Goal: Task Accomplishment & Management: Use online tool/utility

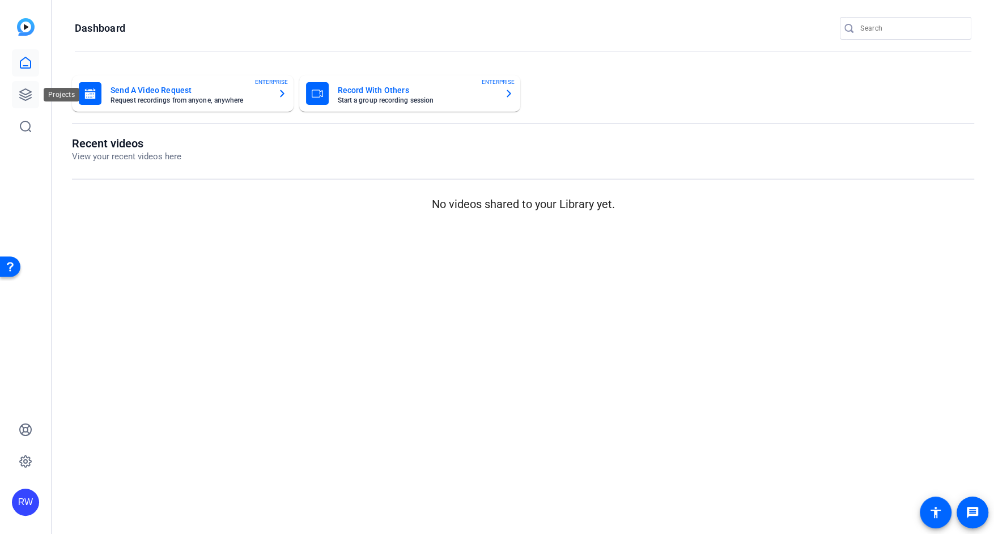
click at [24, 90] on icon at bounding box center [26, 95] width 14 height 14
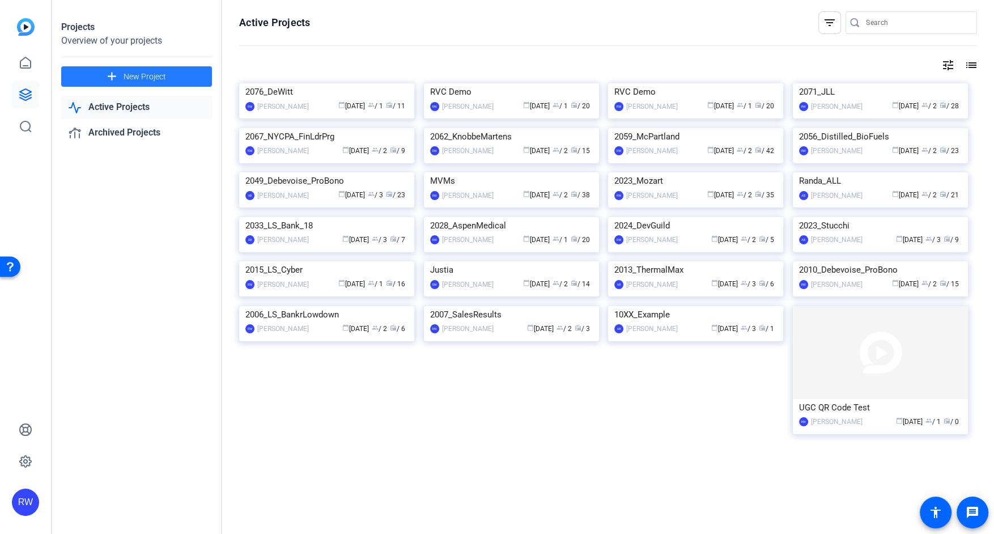
click at [167, 79] on span at bounding box center [136, 76] width 151 height 27
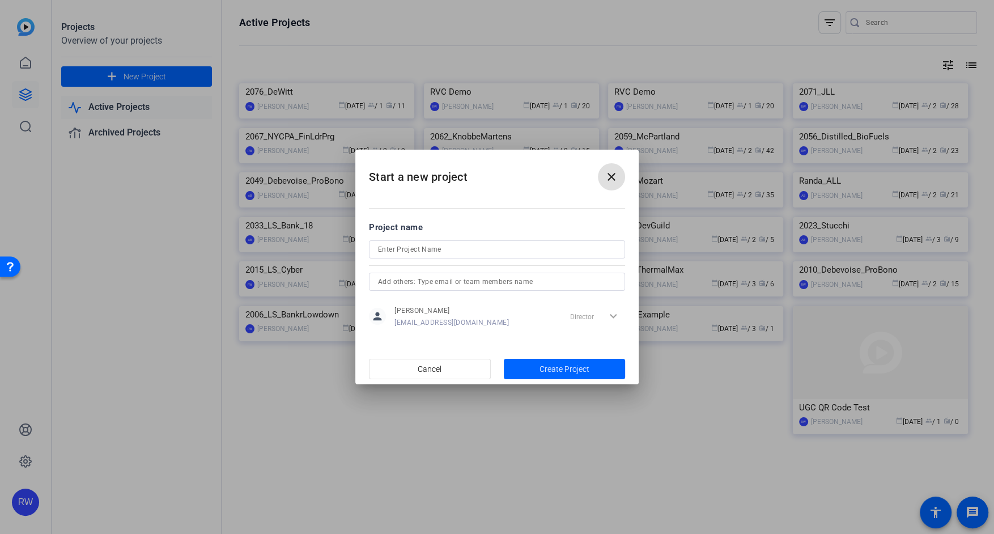
click at [408, 251] on input at bounding box center [497, 250] width 238 height 14
type input "NYCPA"
click at [558, 366] on span "Create Project" at bounding box center [565, 369] width 50 height 12
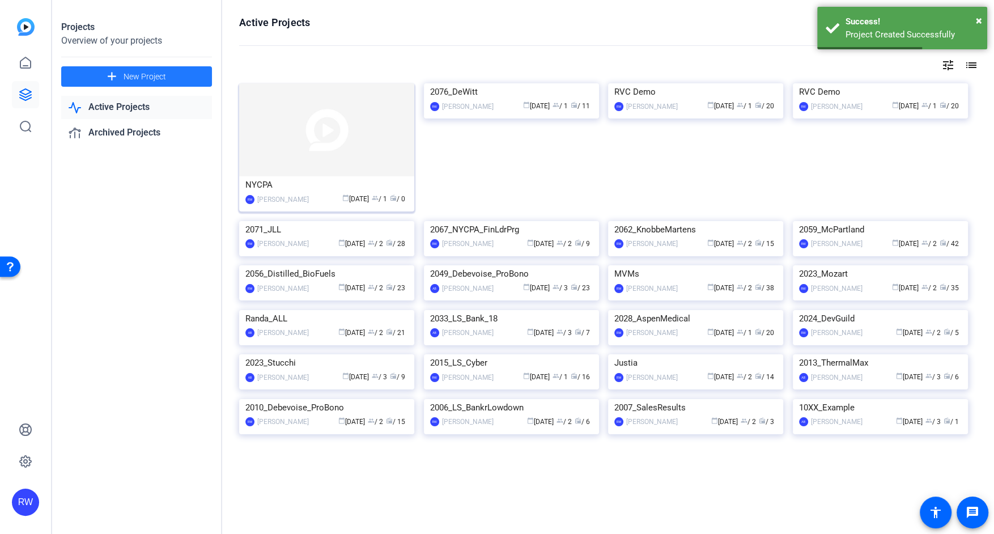
click at [329, 151] on img at bounding box center [326, 129] width 175 height 93
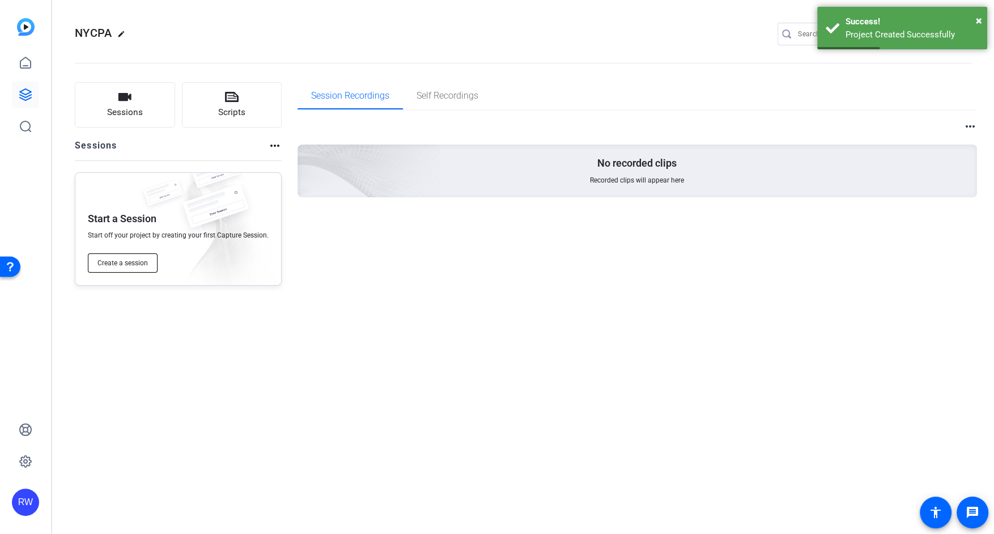
click at [127, 261] on span "Create a session" at bounding box center [123, 263] width 50 height 9
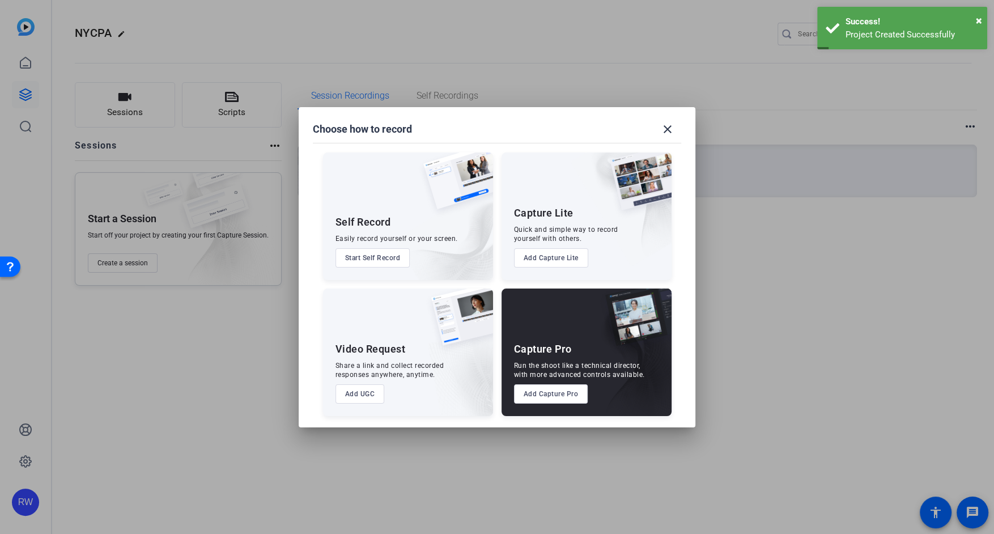
click at [573, 387] on button "Add Capture Pro" at bounding box center [551, 393] width 74 height 19
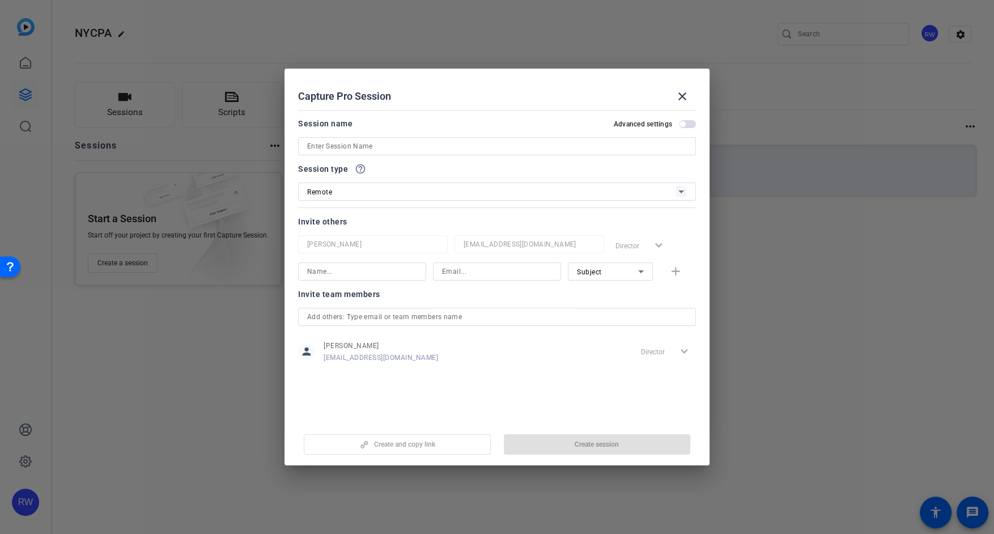
click at [399, 149] on input at bounding box center [497, 146] width 380 height 14
type input "NYCPA"
click at [579, 444] on span "Create session" at bounding box center [597, 444] width 44 height 9
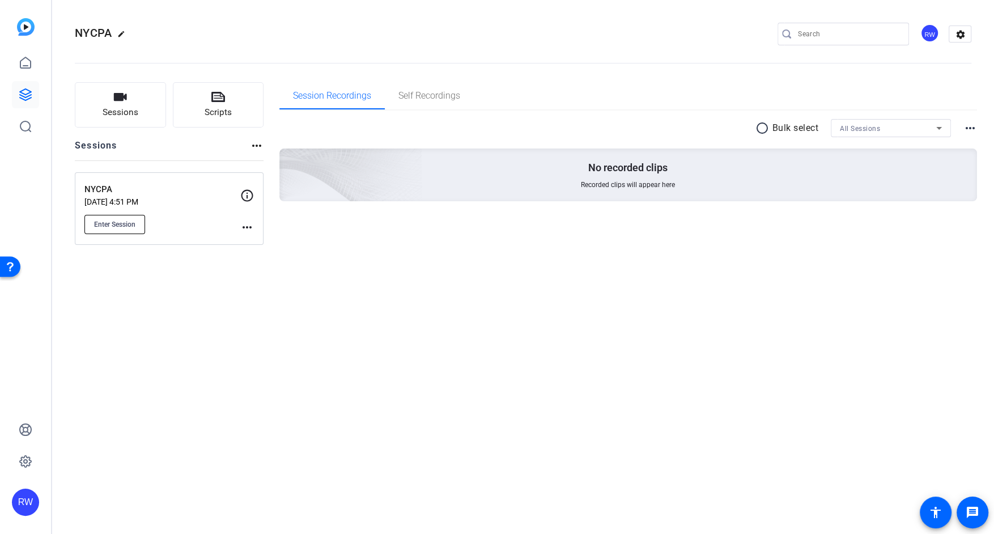
click at [123, 225] on span "Enter Session" at bounding box center [114, 224] width 41 height 9
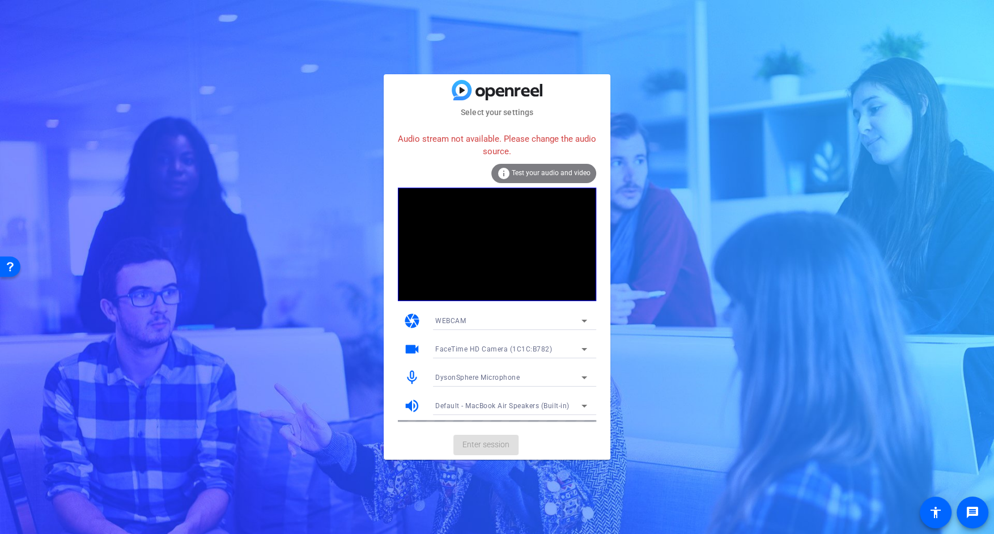
click at [465, 429] on mat-card-content "Audio stream not available. Please change the audio source. info Test your audi…" at bounding box center [497, 274] width 227 height 312
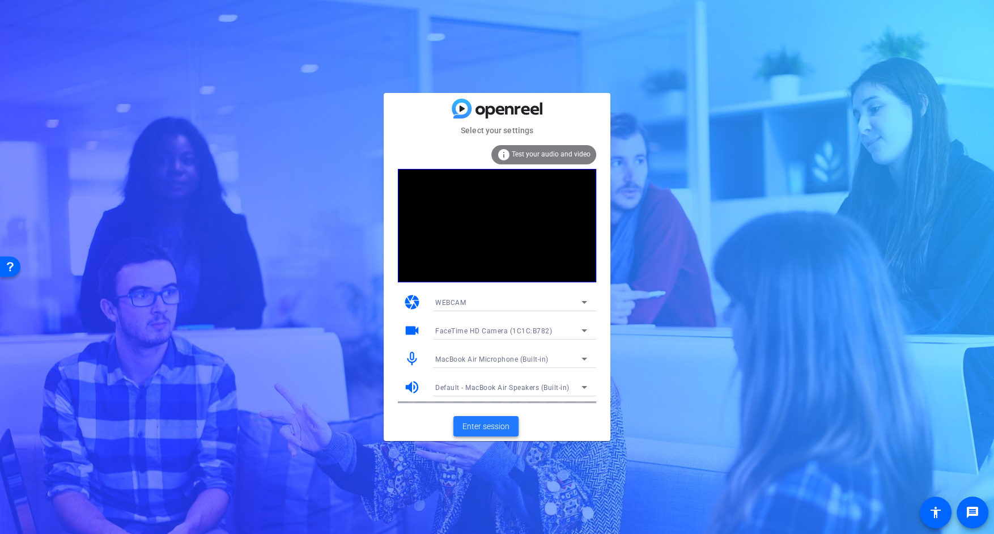
click at [484, 431] on span "Enter session" at bounding box center [486, 427] width 47 height 12
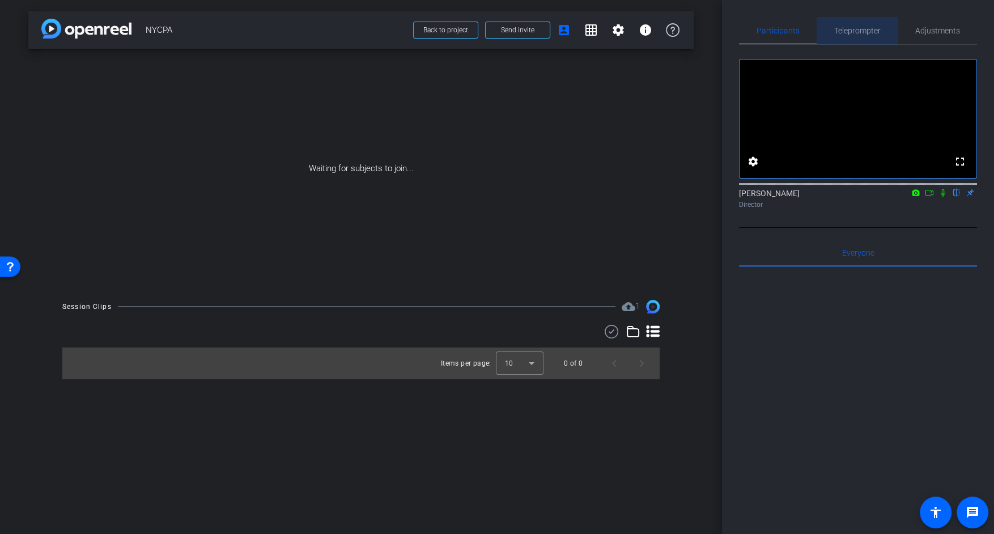
click at [853, 35] on span "Teleprompter" at bounding box center [858, 30] width 46 height 27
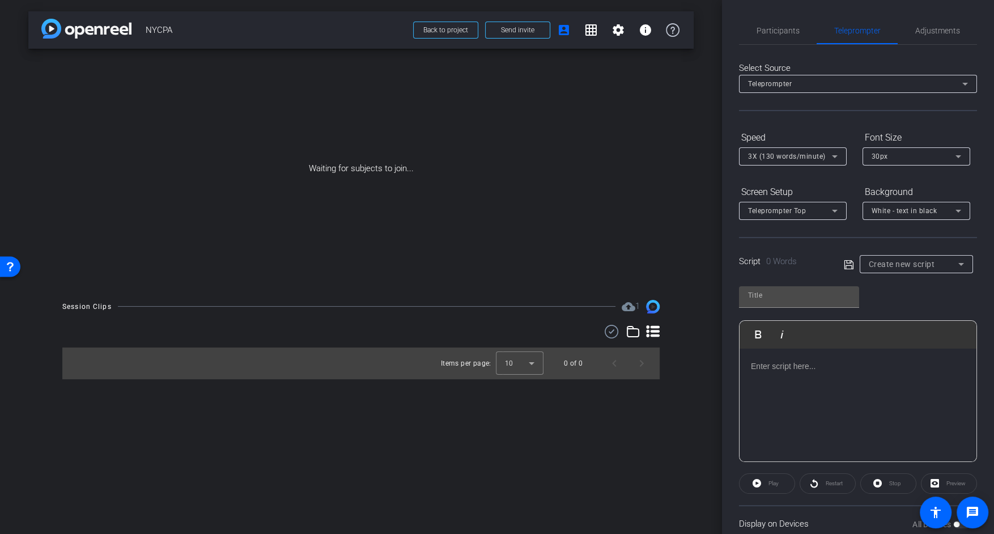
click at [793, 376] on div at bounding box center [858, 405] width 237 height 113
click at [792, 387] on div at bounding box center [858, 405] width 237 height 113
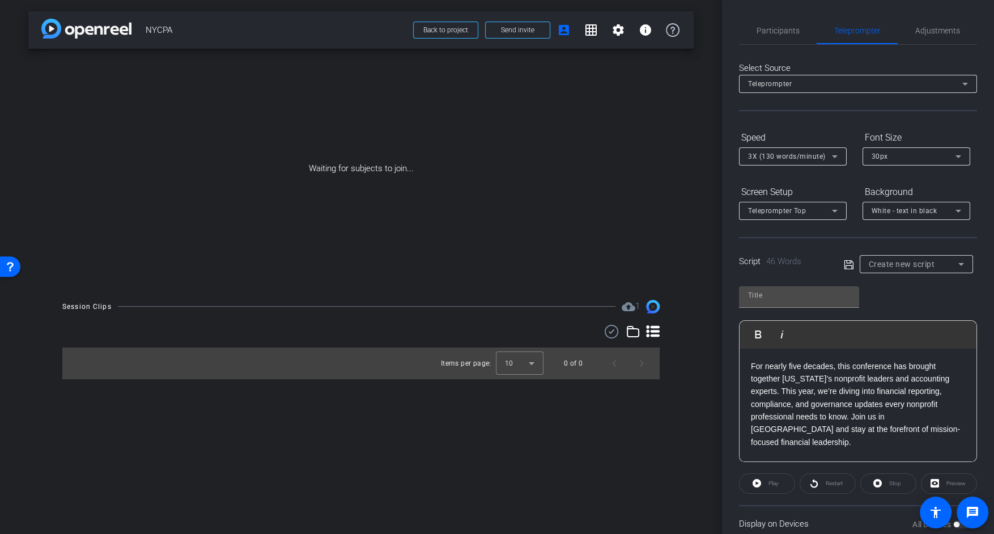
scroll to position [2797, 1]
click at [780, 293] on input "text" at bounding box center [799, 296] width 102 height 14
type input "Nina"
click at [848, 263] on icon at bounding box center [849, 265] width 10 height 14
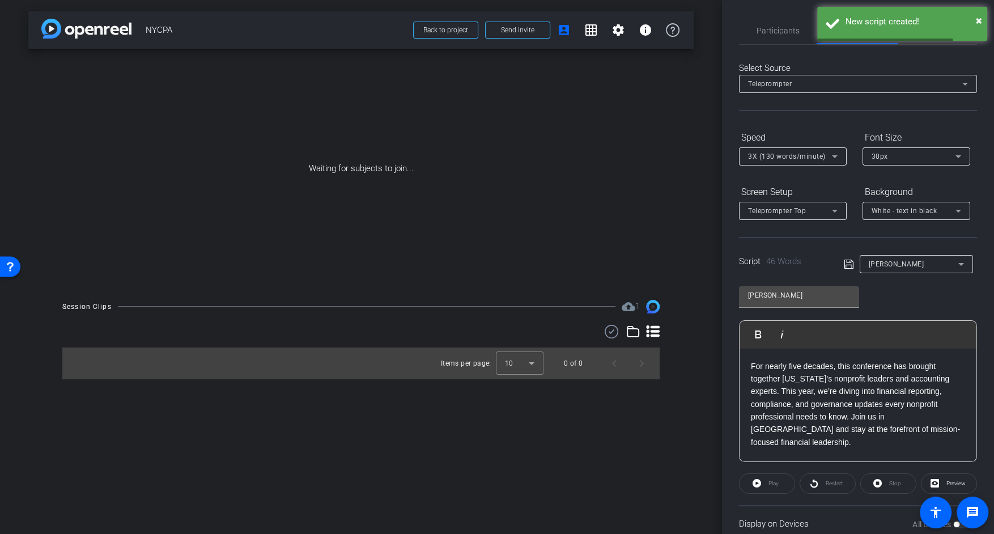
click at [783, 392] on p "For nearly five decades, this conference has brought together New York’s nonpro…" at bounding box center [858, 404] width 214 height 89
click at [782, 429] on p "This year, we’re diving into financial reporting, compliance, and governance up…" at bounding box center [858, 423] width 214 height 51
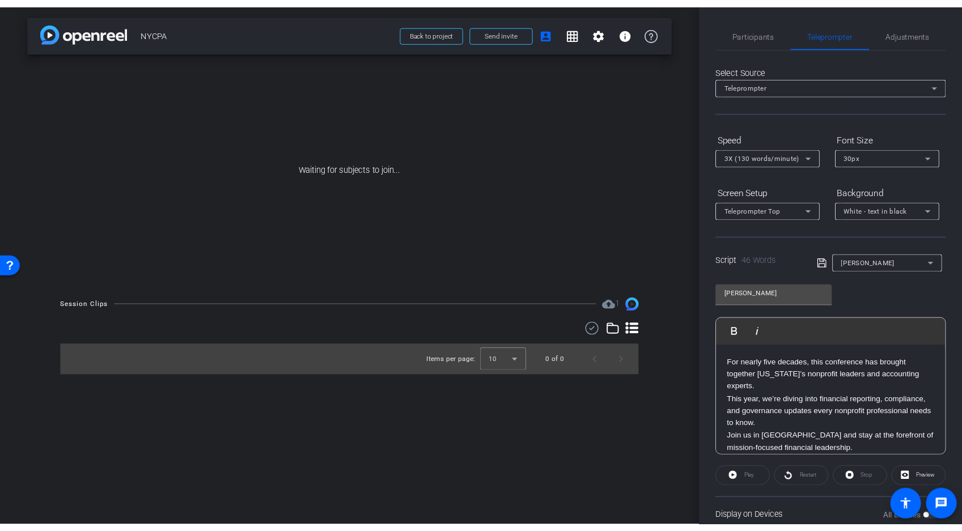
scroll to position [10, 0]
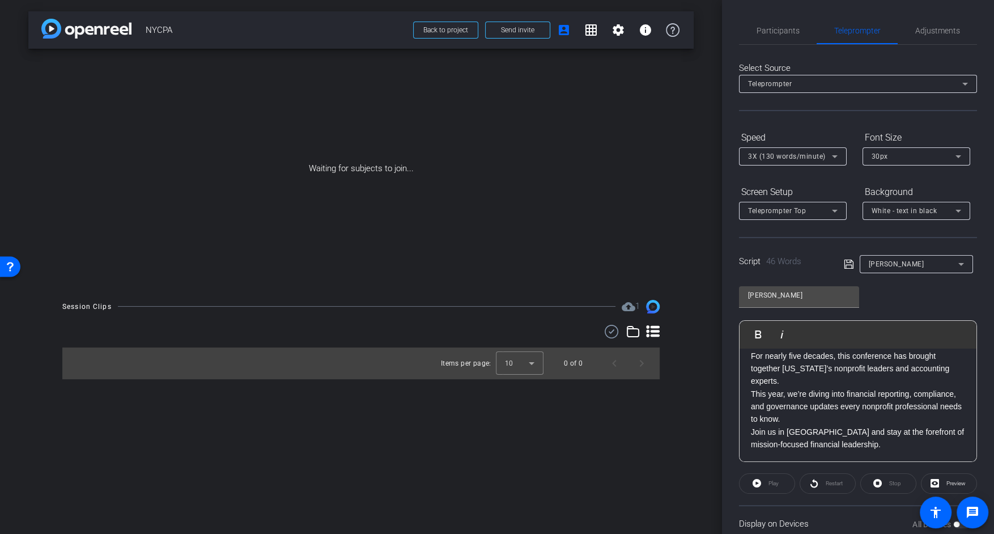
click at [845, 265] on icon at bounding box center [849, 264] width 10 height 14
click at [790, 31] on span "Participants" at bounding box center [778, 31] width 43 height 8
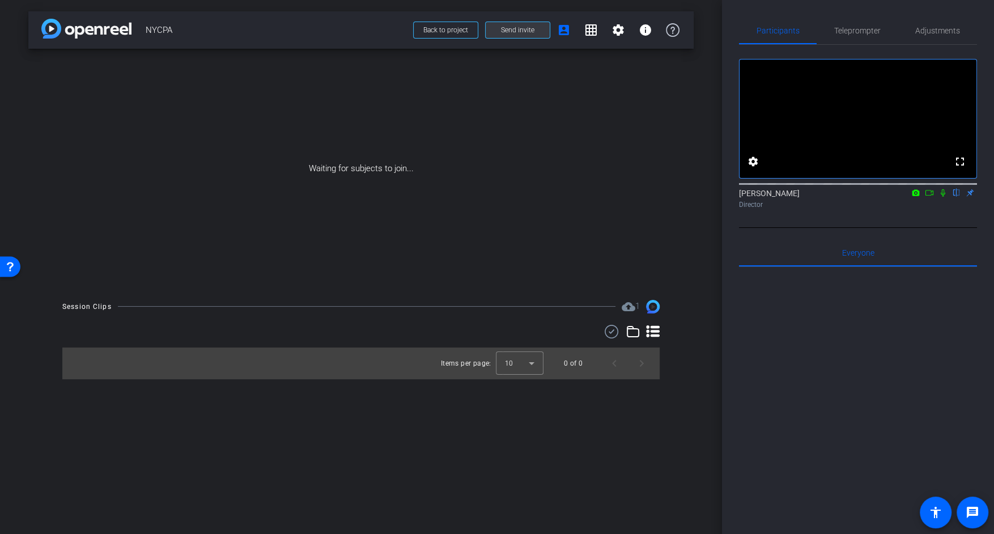
click at [517, 30] on span "Send invite" at bounding box center [517, 30] width 33 height 9
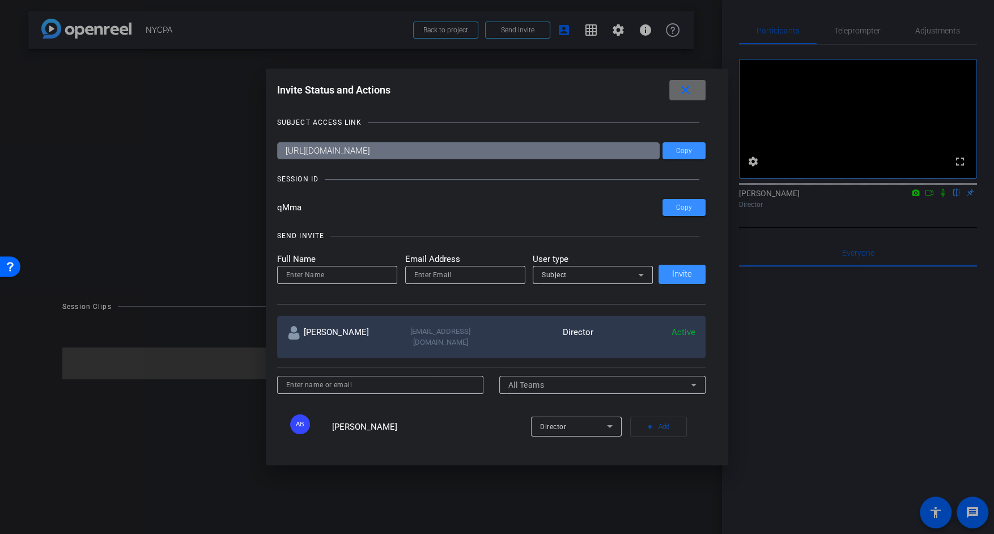
click at [688, 92] on mat-icon "close" at bounding box center [686, 90] width 14 height 14
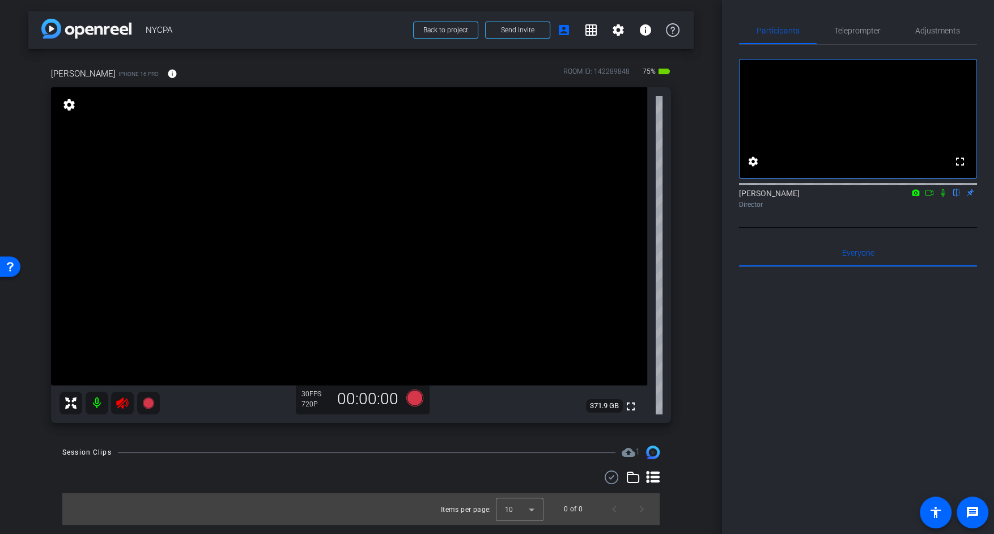
click at [122, 401] on icon at bounding box center [122, 402] width 12 height 11
click at [858, 25] on span "Teleprompter" at bounding box center [858, 30] width 46 height 27
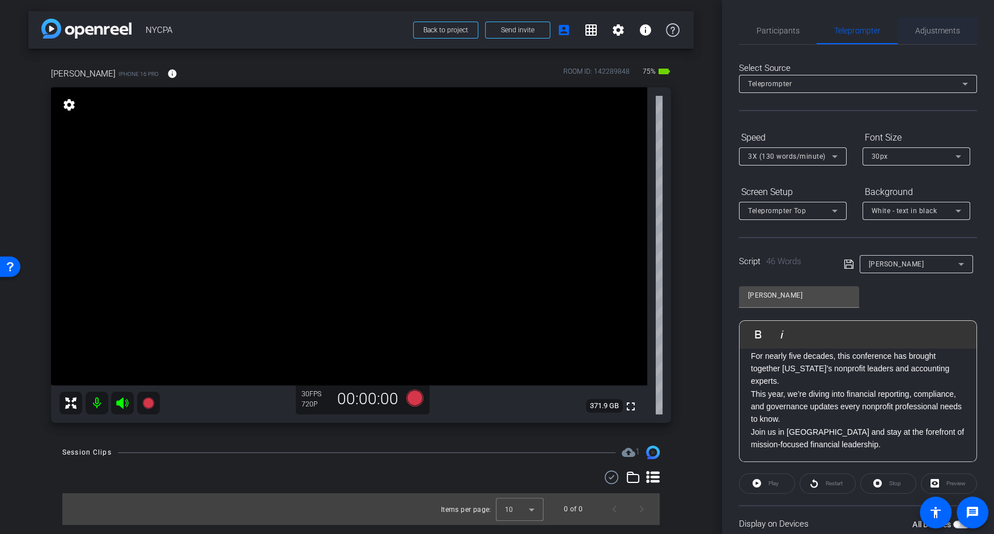
click at [927, 25] on span "Adjustments" at bounding box center [938, 30] width 45 height 27
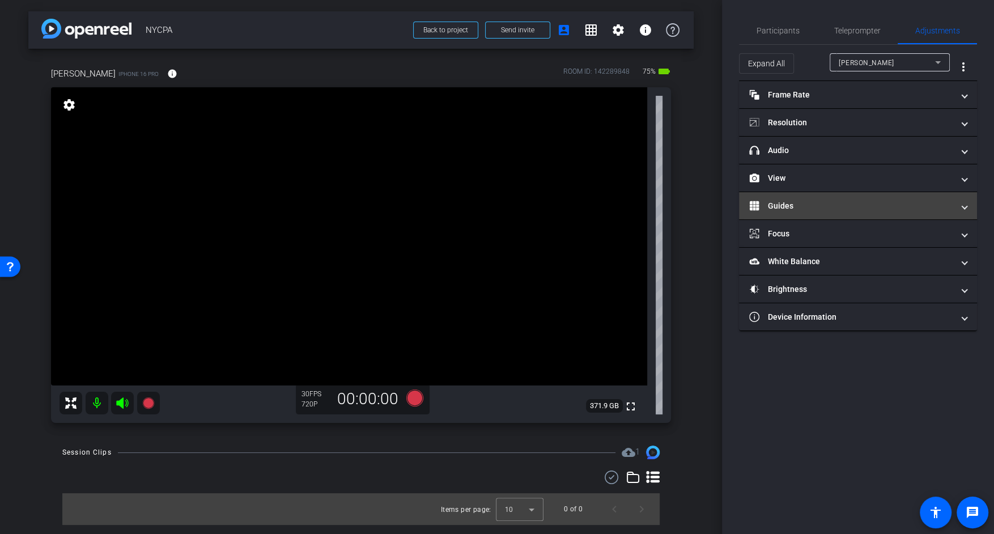
click at [823, 209] on mat-panel-title "Guides" at bounding box center [852, 206] width 204 height 12
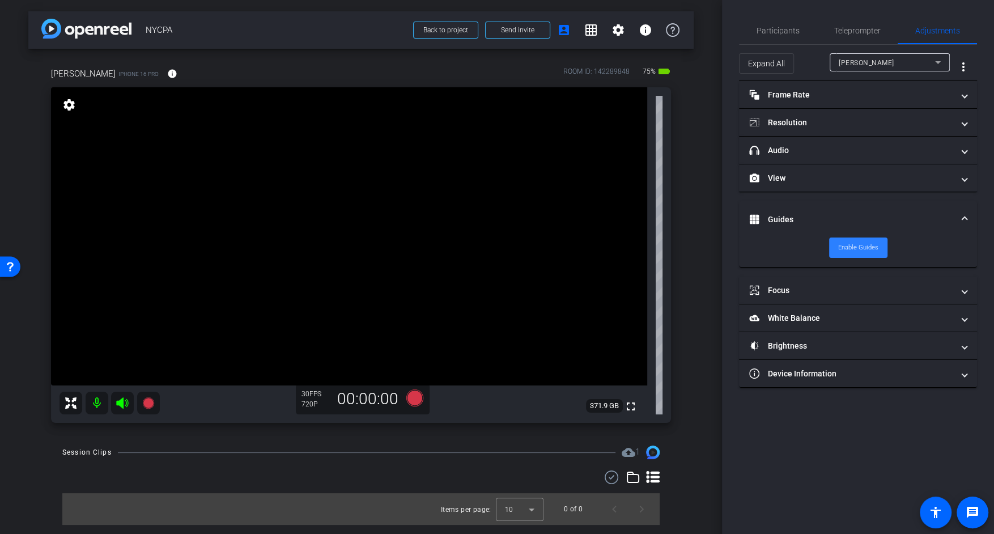
click at [866, 248] on span "Enable Guides" at bounding box center [859, 247] width 40 height 17
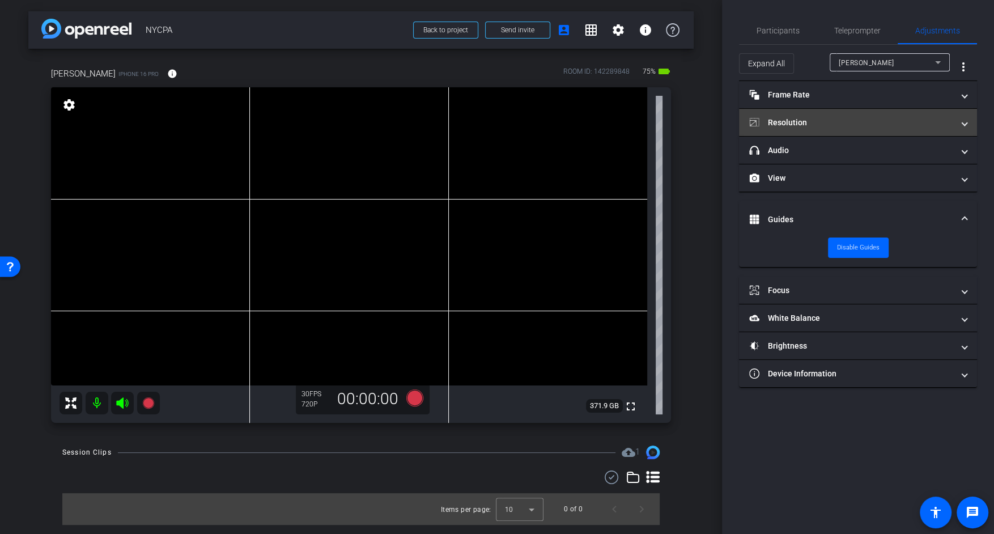
click at [859, 129] on mat-expansion-panel-header "Resolution" at bounding box center [858, 122] width 238 height 27
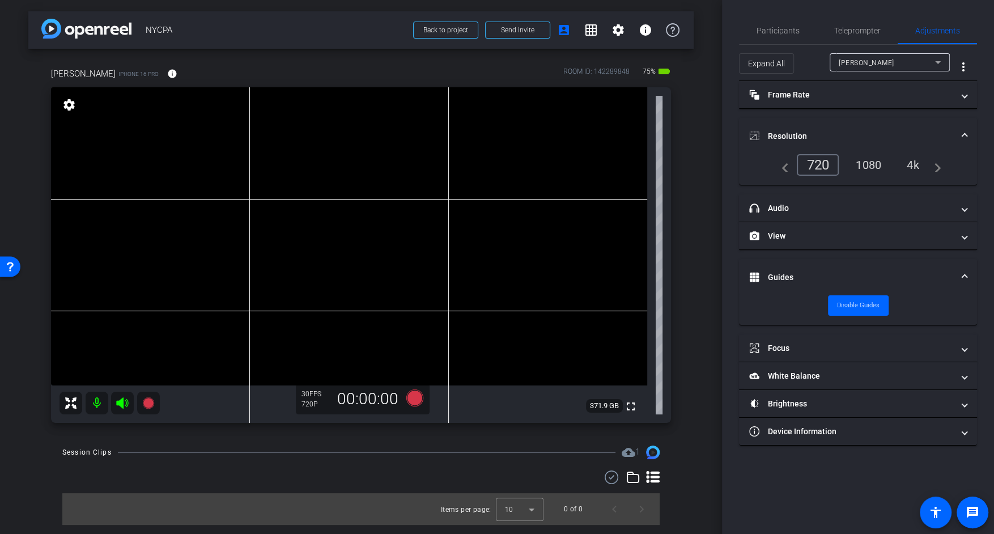
click at [908, 168] on div "4k" at bounding box center [913, 164] width 29 height 19
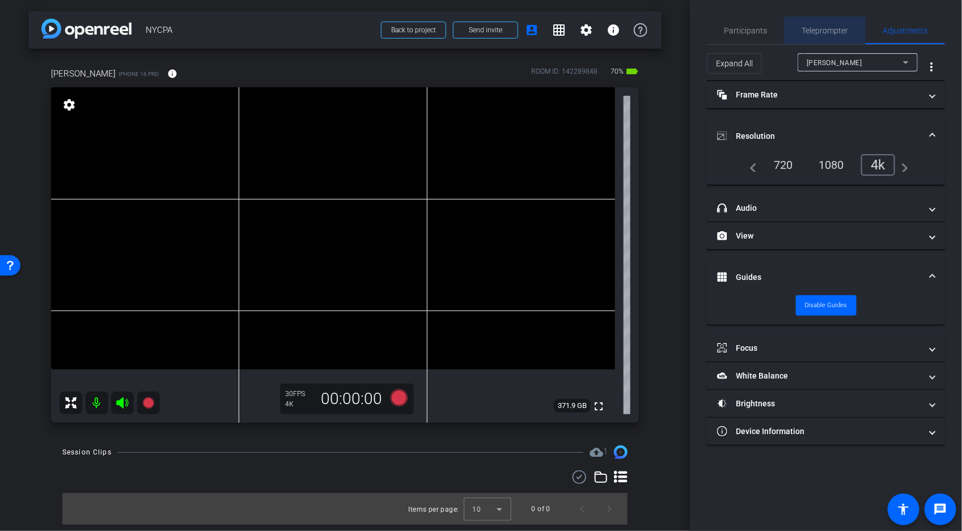
click at [813, 35] on span "Teleprompter" at bounding box center [825, 31] width 46 height 8
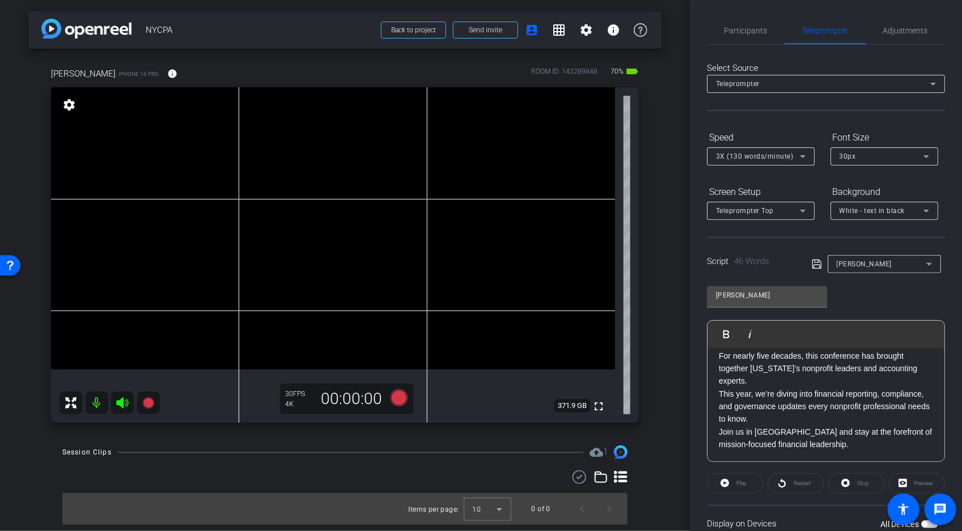
click at [784, 424] on p "This year, we’re diving into financial reporting, compliance, and governance up…" at bounding box center [826, 407] width 214 height 38
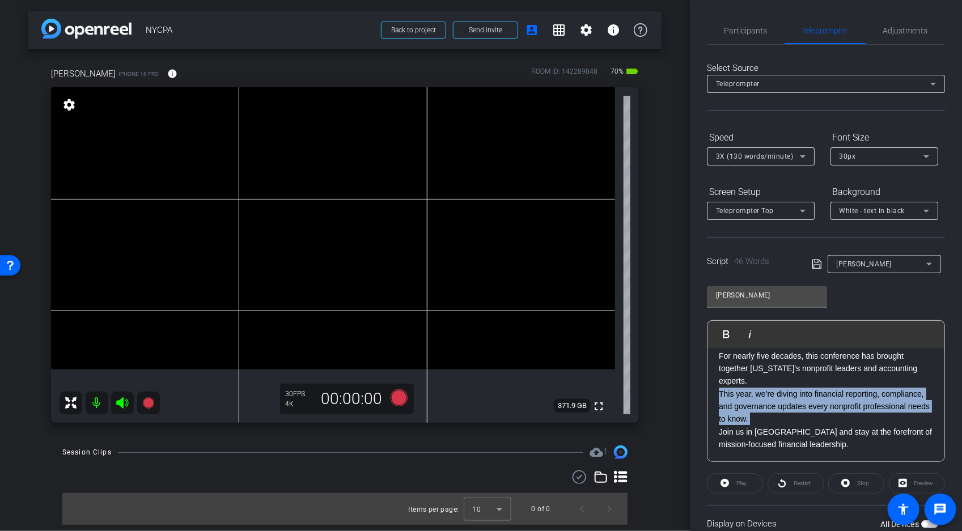
click at [784, 424] on p "This year, we’re diving into financial reporting, compliance, and governance up…" at bounding box center [826, 407] width 214 height 38
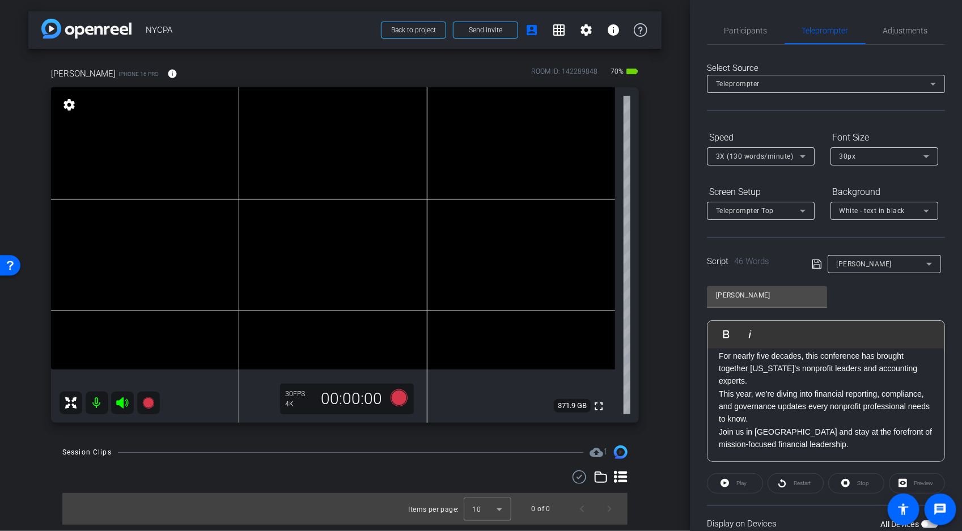
click at [793, 438] on p "Join us in NYC and stay at the forefront of mission-focused financial leadershi…" at bounding box center [826, 439] width 214 height 26
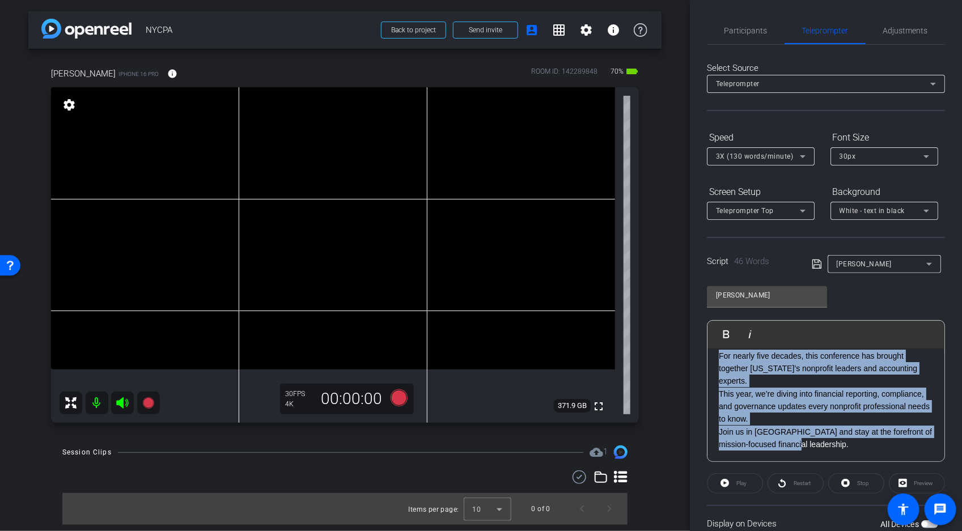
scroll to position [0, 0]
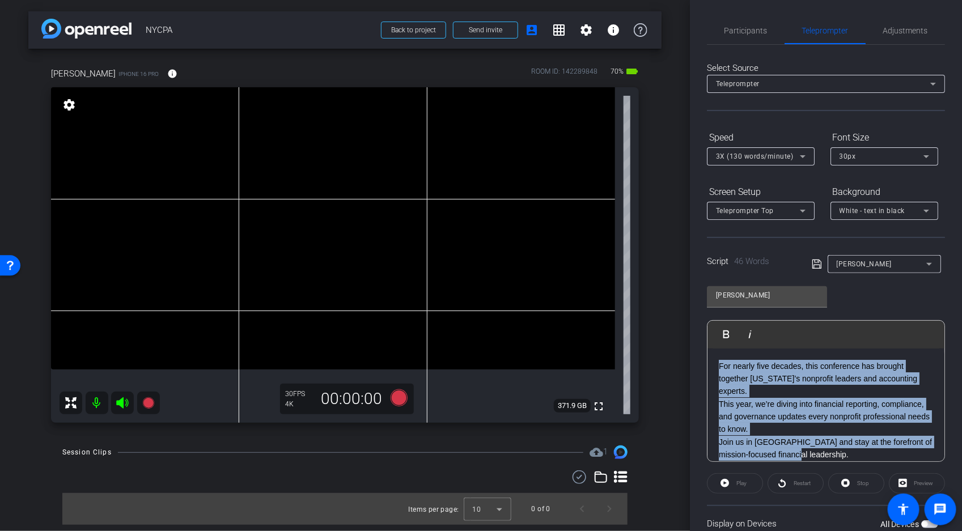
drag, startPoint x: 806, startPoint y: 441, endPoint x: 674, endPoint y: 312, distance: 184.8
click at [674, 312] on div "arrow_back NYCPA Back to project Send invite account_box grid_on settings info …" at bounding box center [481, 265] width 962 height 531
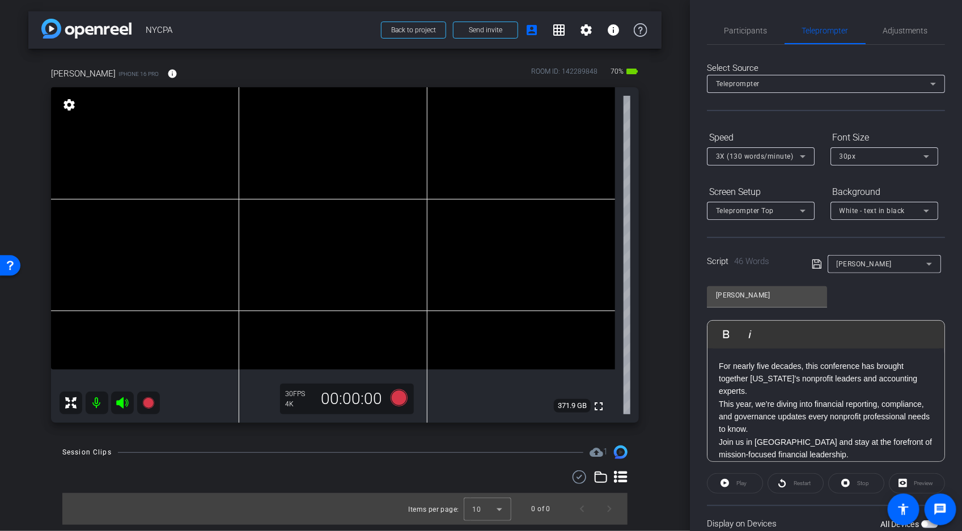
scroll to position [26, 0]
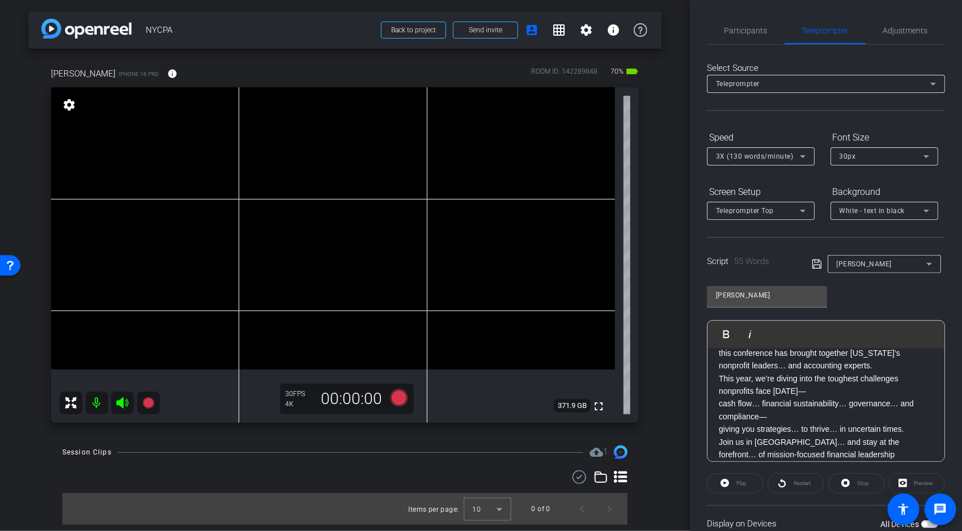
click at [816, 264] on icon at bounding box center [817, 264] width 10 height 14
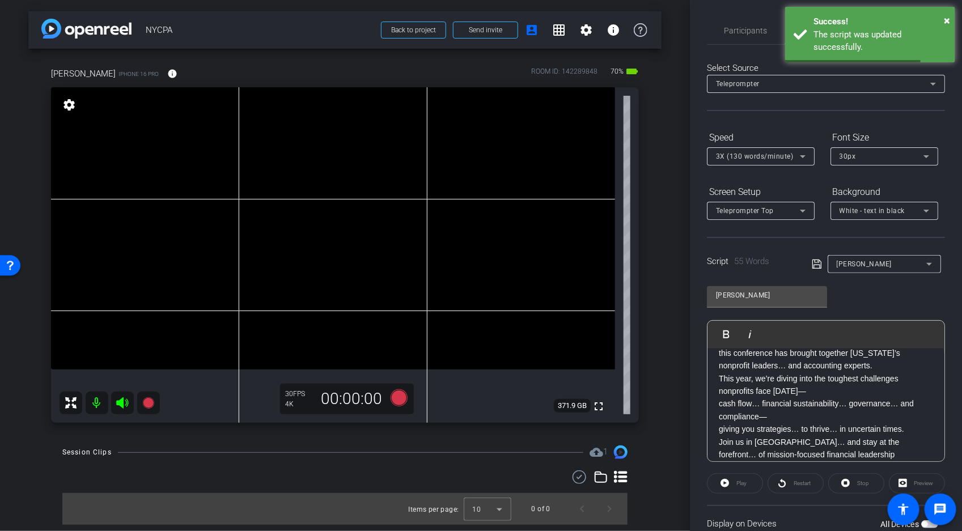
scroll to position [0, 0]
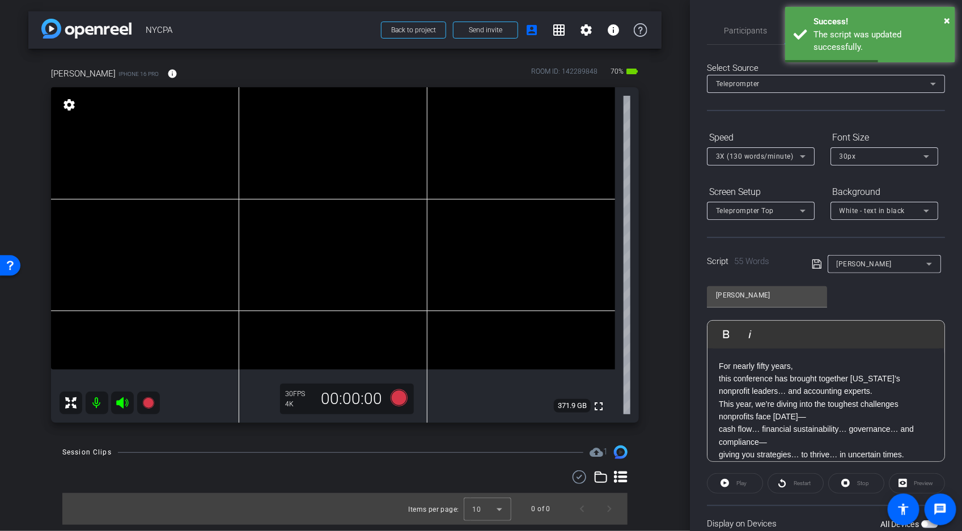
click at [799, 366] on p "For nearly fifty years," at bounding box center [826, 366] width 214 height 12
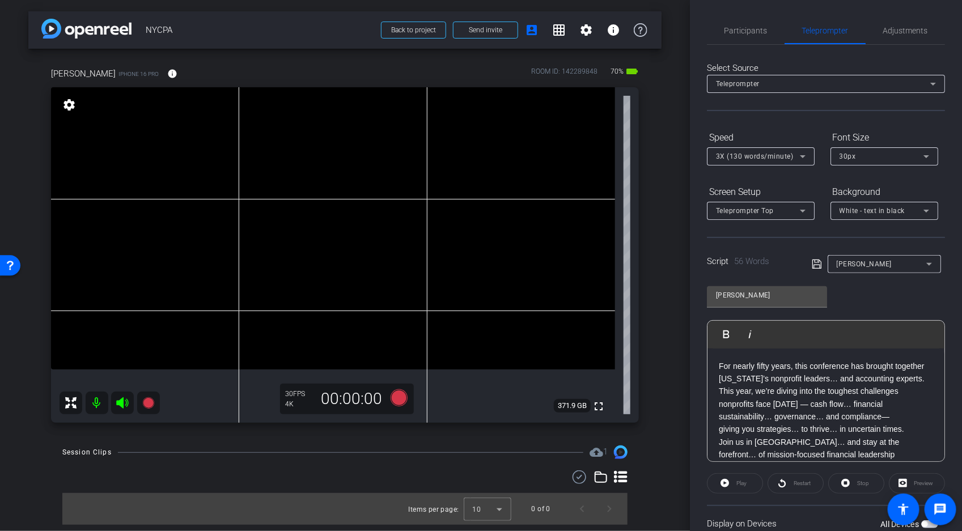
click at [818, 264] on icon at bounding box center [817, 264] width 10 height 14
click at [397, 399] on icon at bounding box center [398, 397] width 17 height 17
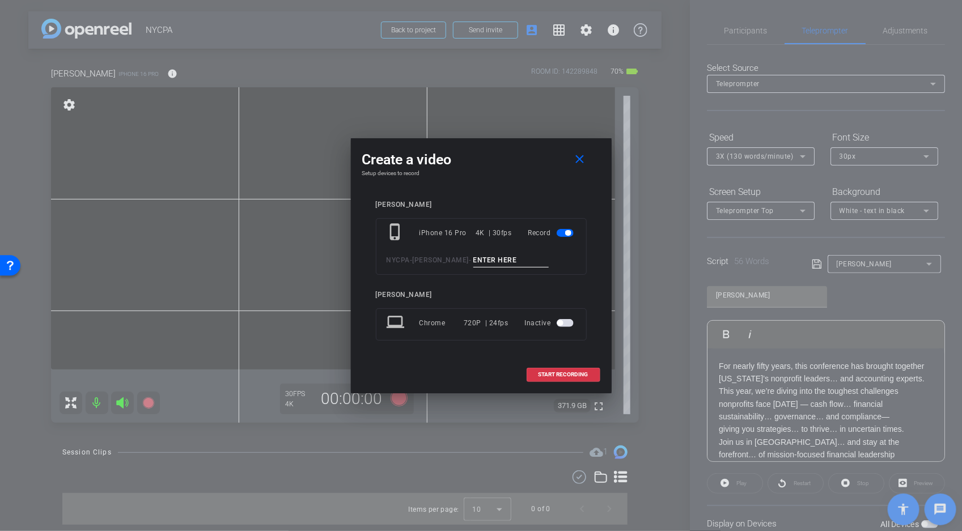
click at [501, 256] on input at bounding box center [511, 260] width 76 height 14
type input "Take 1"
click at [568, 376] on span "START RECORDING" at bounding box center [564, 375] width 50 height 6
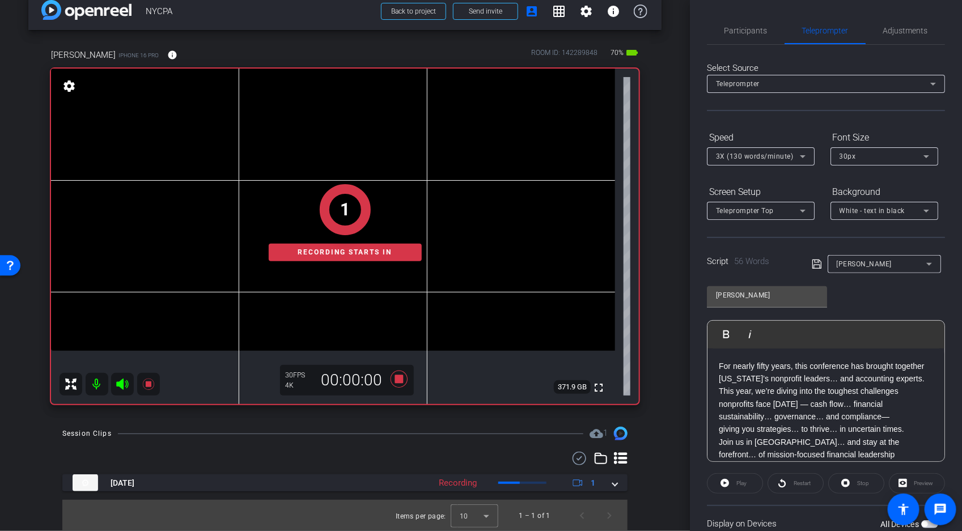
scroll to position [87, 0]
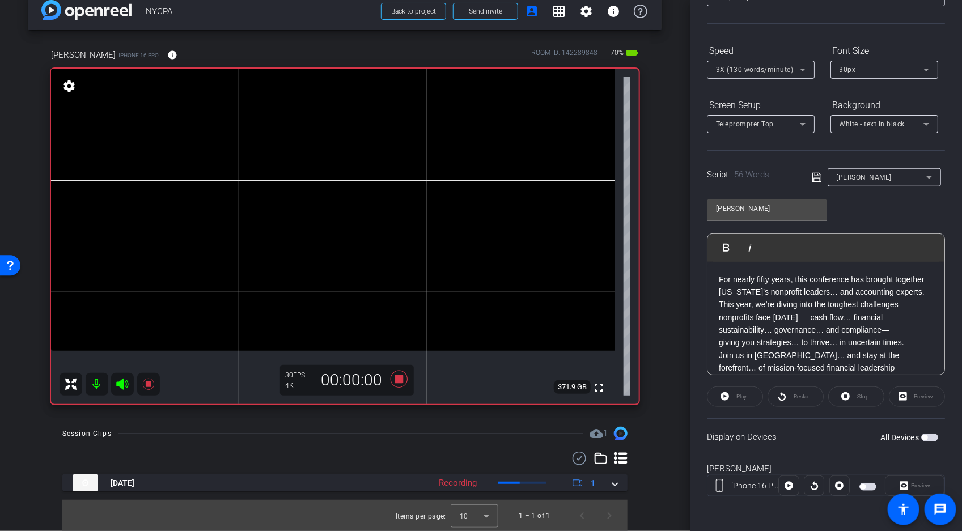
click at [875, 490] on mat-slide-toggle at bounding box center [868, 486] width 19 height 14
click at [874, 486] on span "button" at bounding box center [867, 487] width 17 height 8
click at [738, 397] on span "Play" at bounding box center [741, 396] width 10 height 6
click at [797, 396] on span "Restart" at bounding box center [802, 396] width 17 height 6
click at [853, 401] on span at bounding box center [856, 396] width 55 height 27
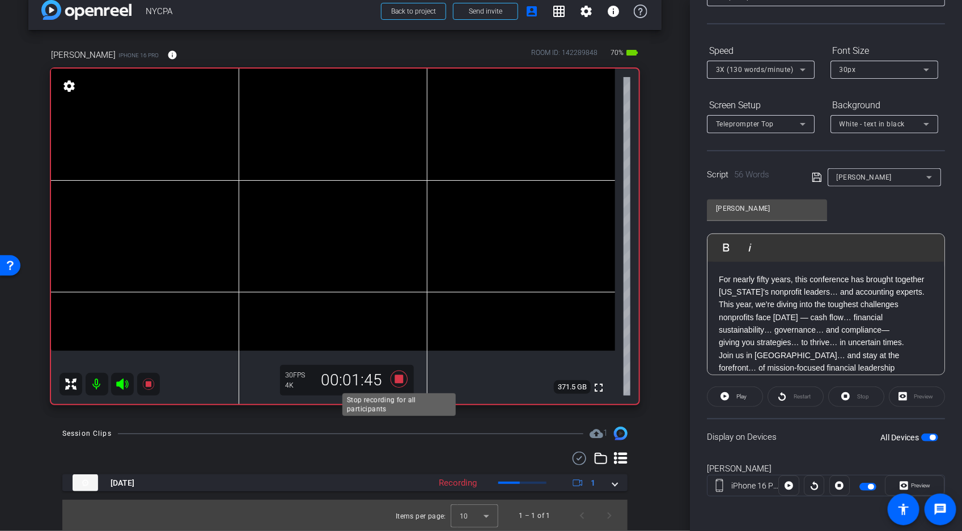
click at [395, 376] on icon at bounding box center [398, 379] width 17 height 17
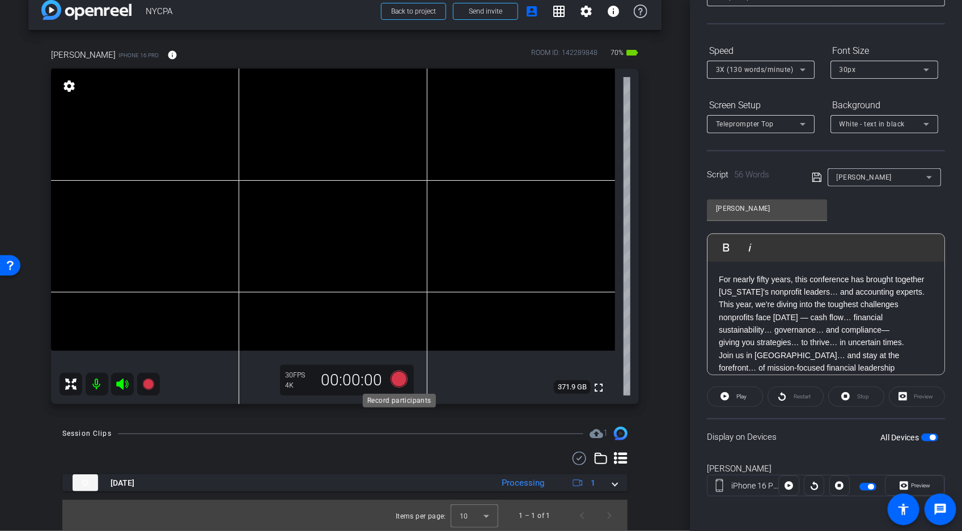
click at [401, 379] on icon at bounding box center [398, 379] width 17 height 17
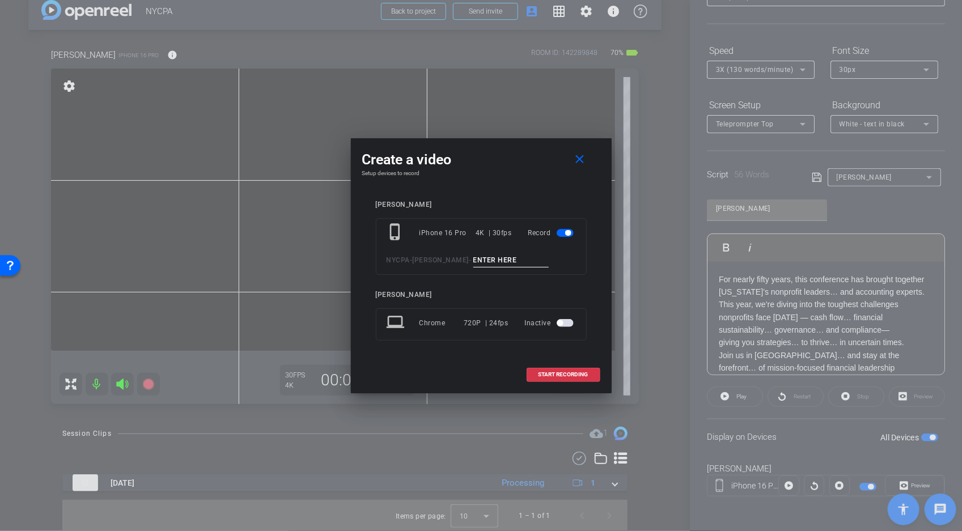
click at [513, 256] on input at bounding box center [511, 260] width 76 height 14
type input "Take 2"
click at [576, 378] on span at bounding box center [563, 374] width 73 height 27
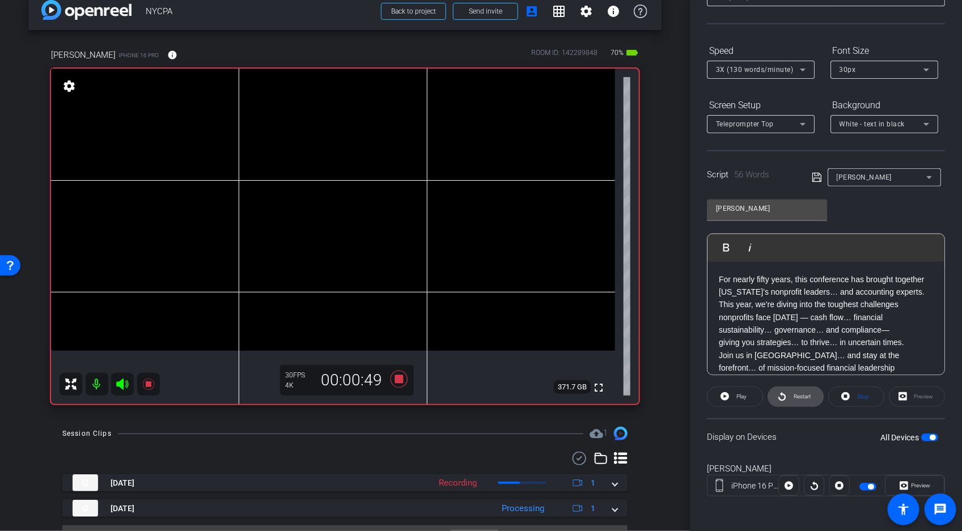
click at [803, 396] on span "Restart" at bounding box center [802, 396] width 17 height 6
click at [843, 482] on icon at bounding box center [839, 486] width 9 height 9
click at [397, 379] on icon at bounding box center [398, 379] width 17 height 17
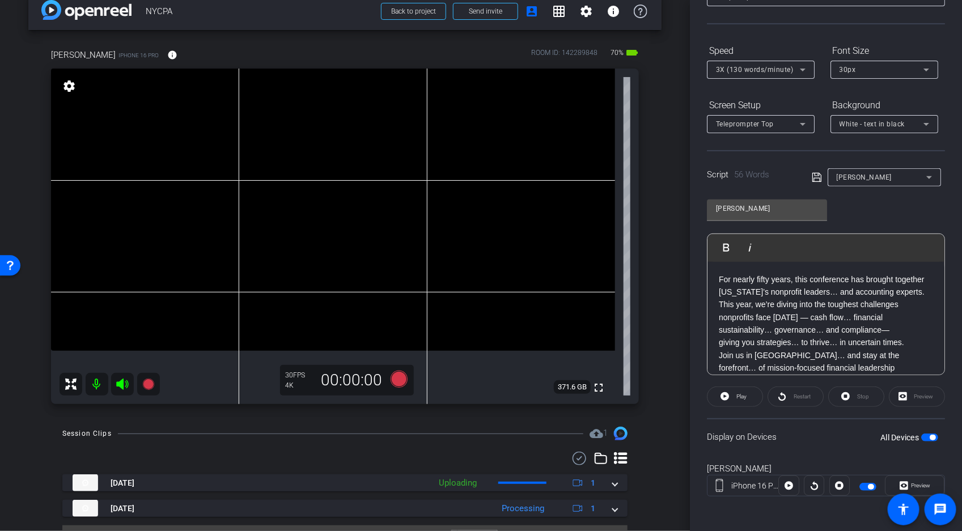
scroll to position [44, 0]
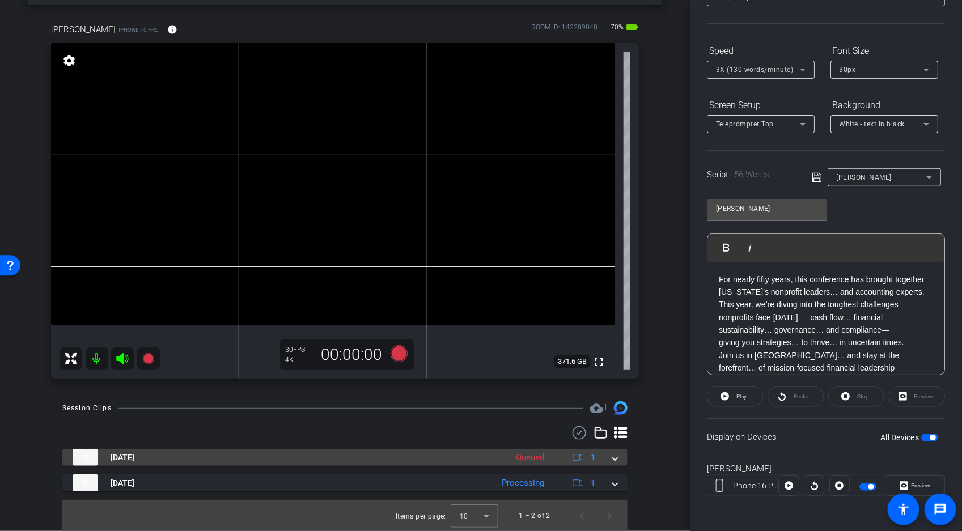
click at [611, 456] on div "Sep 17, 2025 Queued 1" at bounding box center [343, 457] width 540 height 17
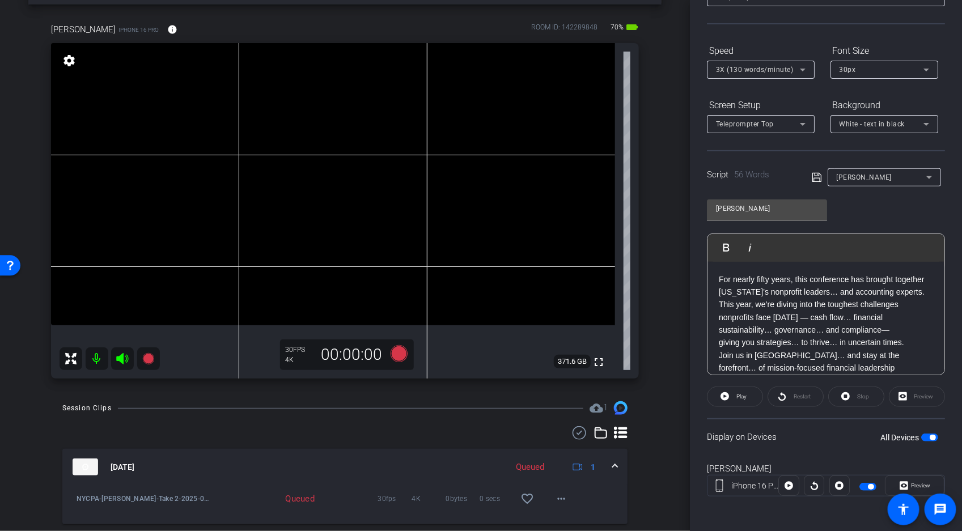
scroll to position [103, 0]
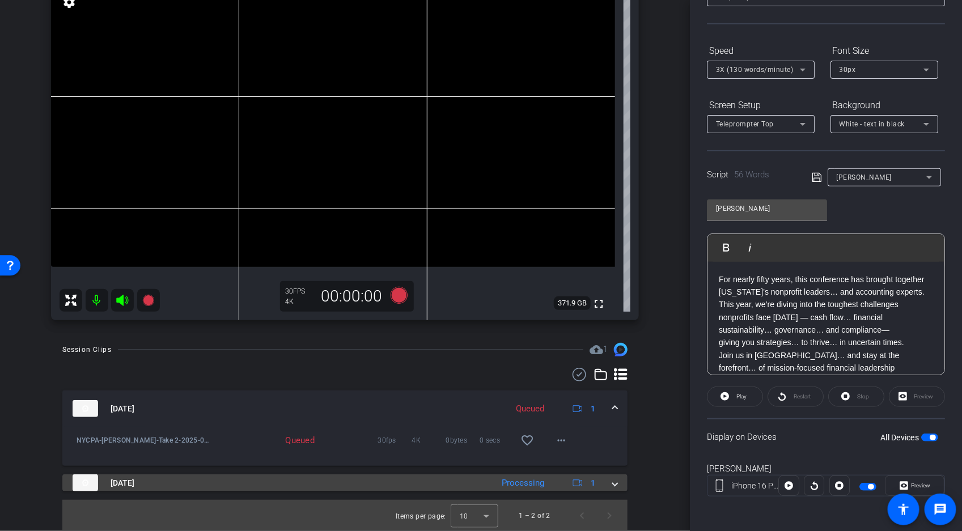
click at [613, 481] on span at bounding box center [615, 483] width 5 height 12
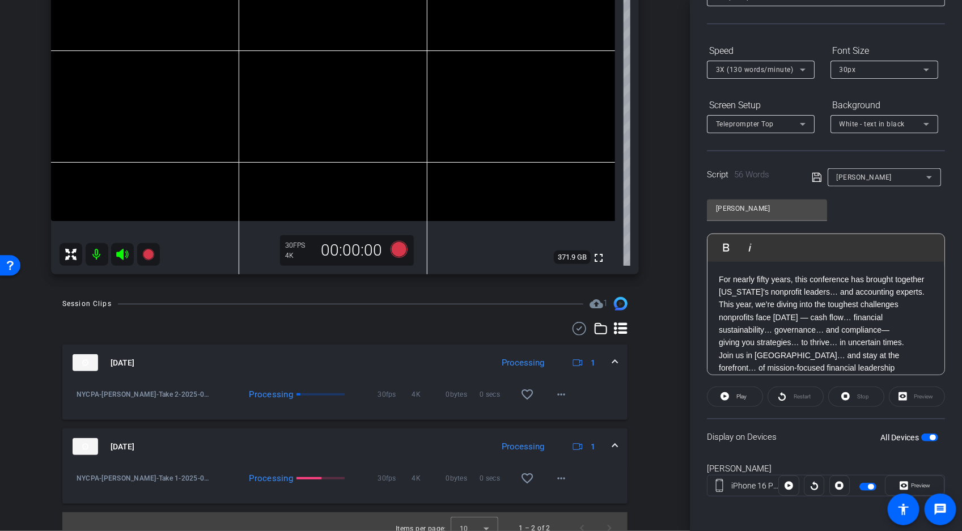
scroll to position [162, 0]
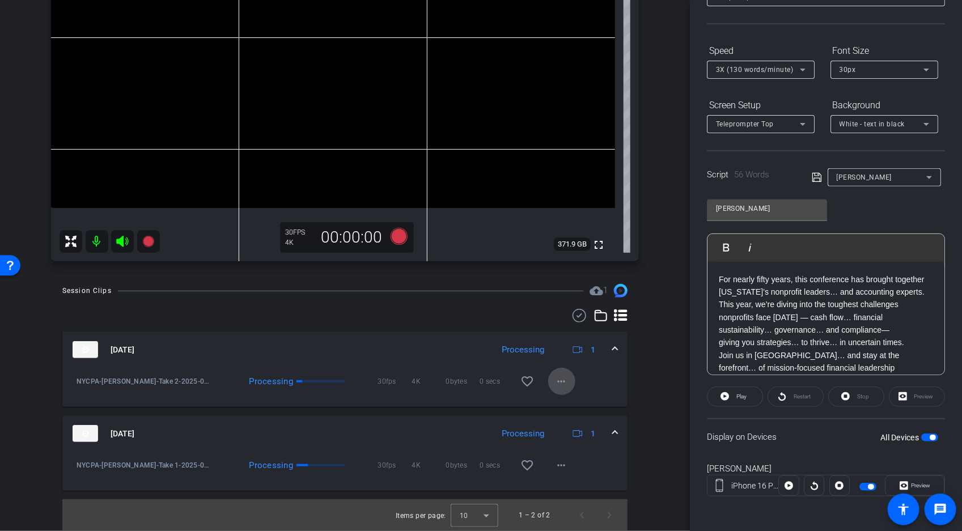
click at [566, 382] on mat-icon "more_horiz" at bounding box center [562, 382] width 14 height 14
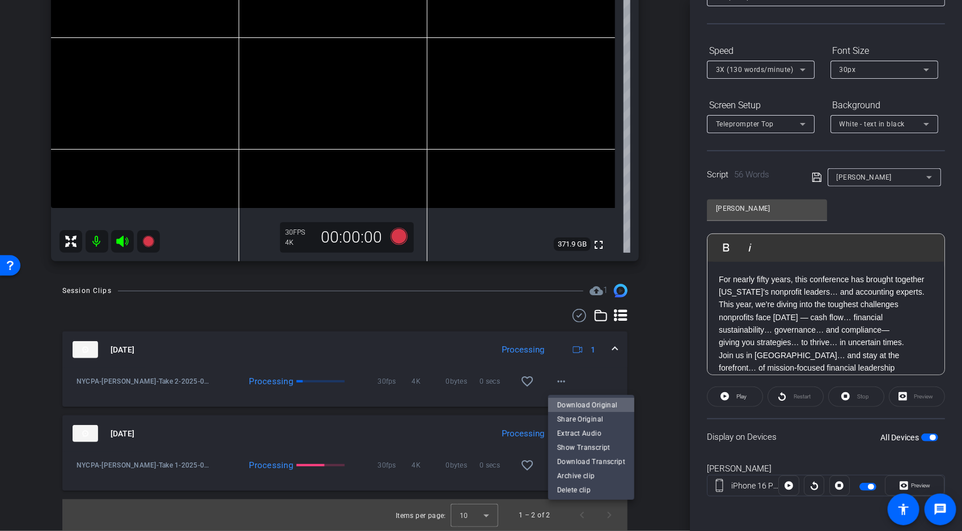
click at [595, 407] on span "Download Original" at bounding box center [591, 406] width 68 height 14
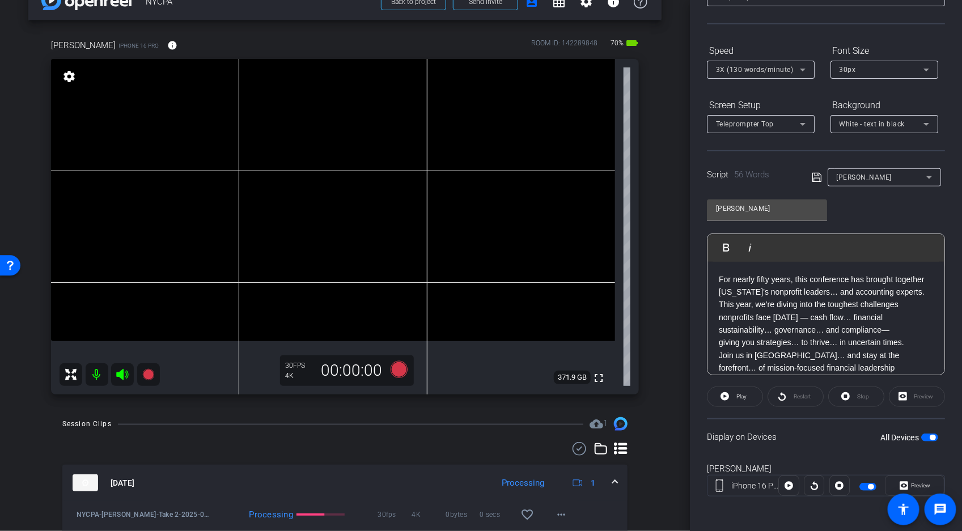
scroll to position [0, 0]
